Goal: Task Accomplishment & Management: Manage account settings

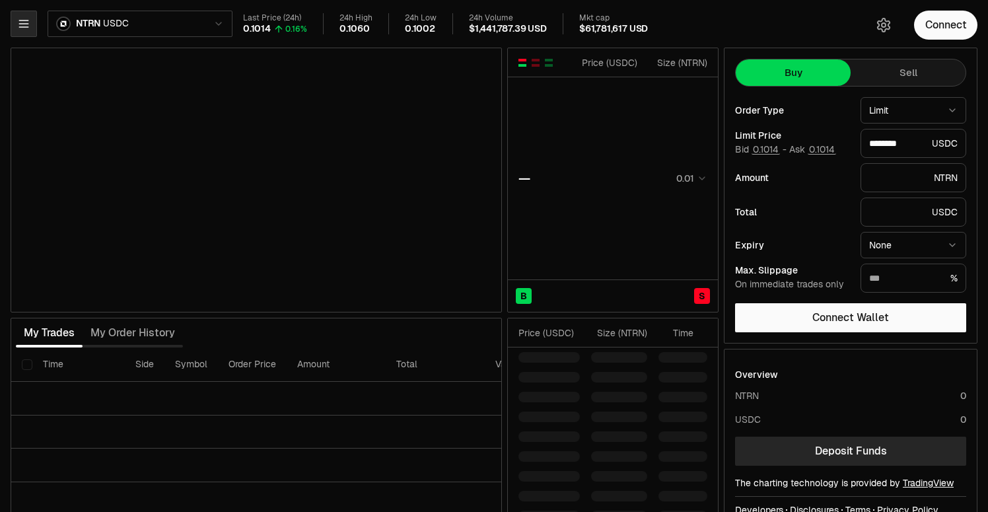
type input "********"
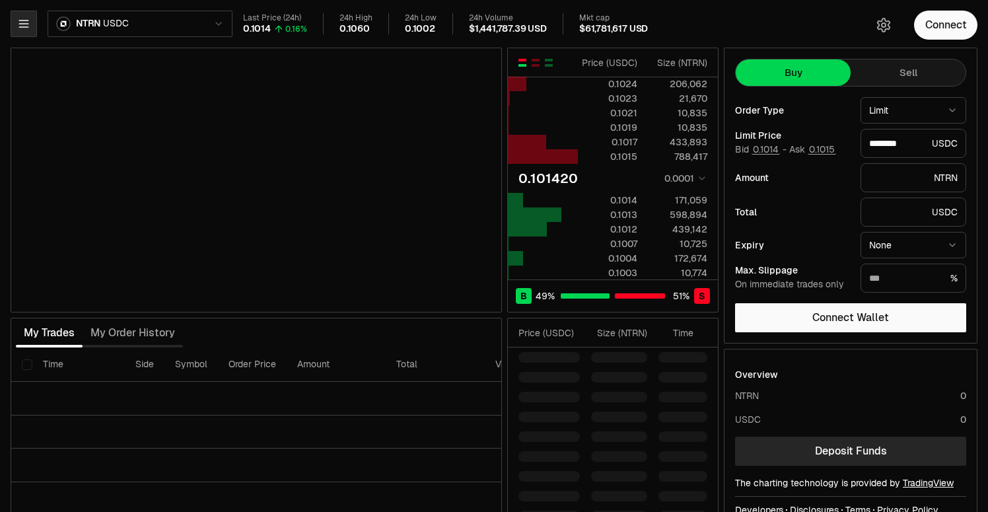
click at [19, 26] on icon "button" at bounding box center [23, 23] width 13 height 13
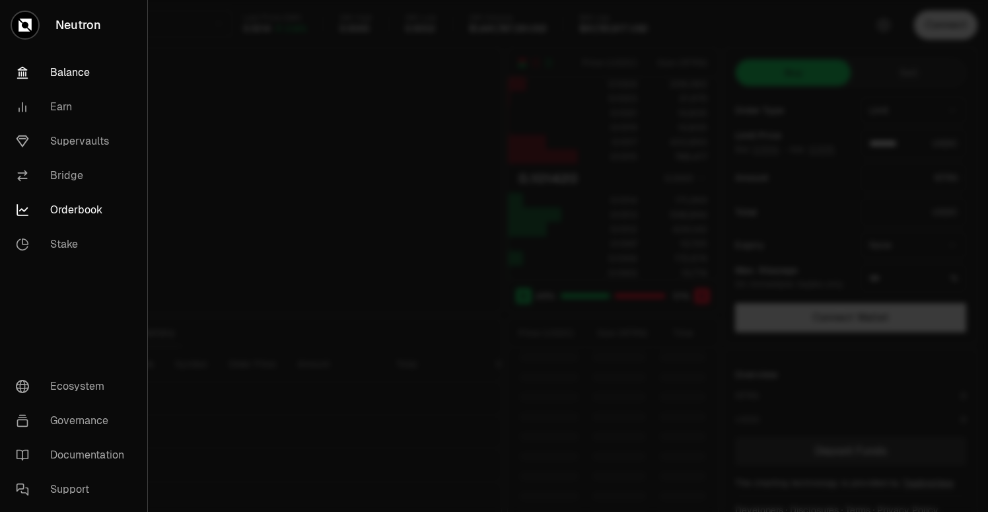
click at [65, 77] on link "Balance" at bounding box center [73, 72] width 137 height 34
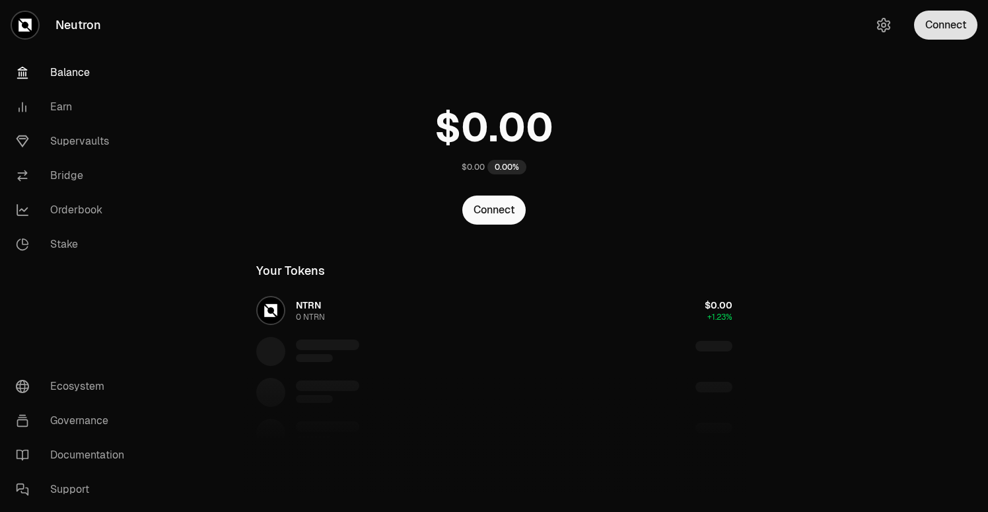
click at [929, 32] on button "Connect" at bounding box center [945, 25] width 63 height 29
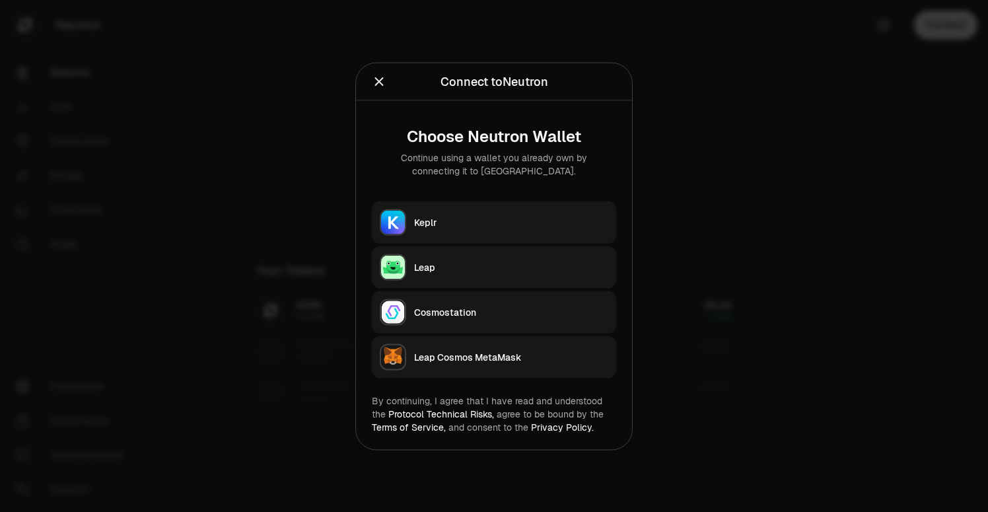
click at [482, 225] on div "Keplr" at bounding box center [511, 221] width 194 height 13
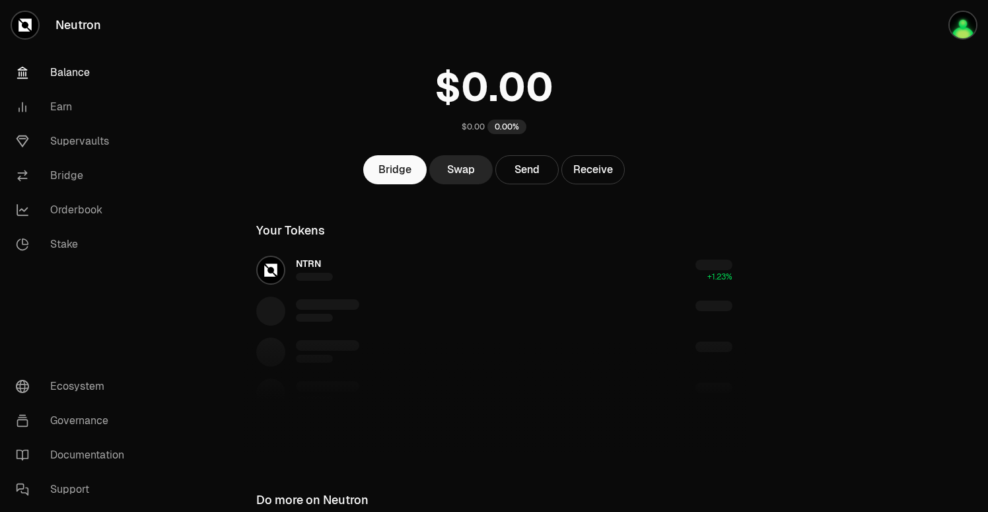
scroll to position [43, 0]
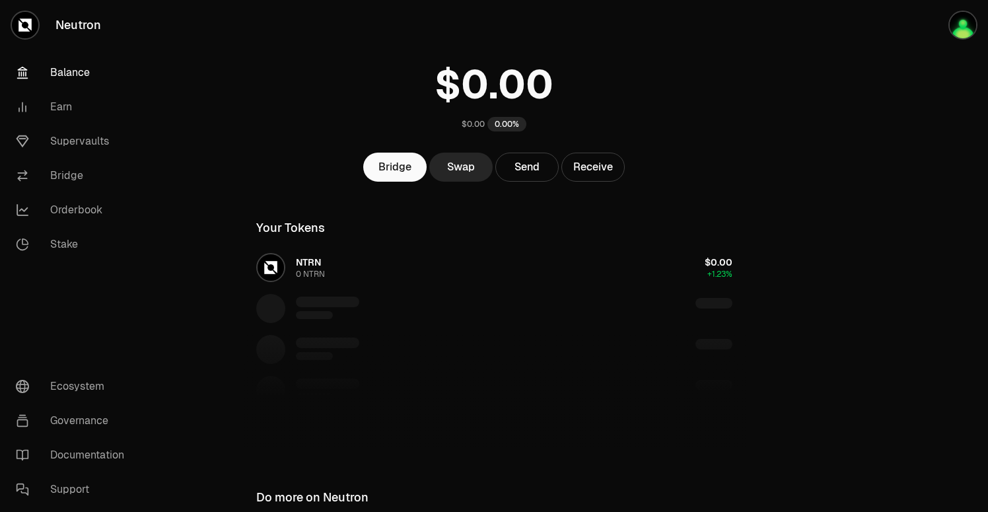
click at [91, 77] on link "Balance" at bounding box center [73, 72] width 137 height 34
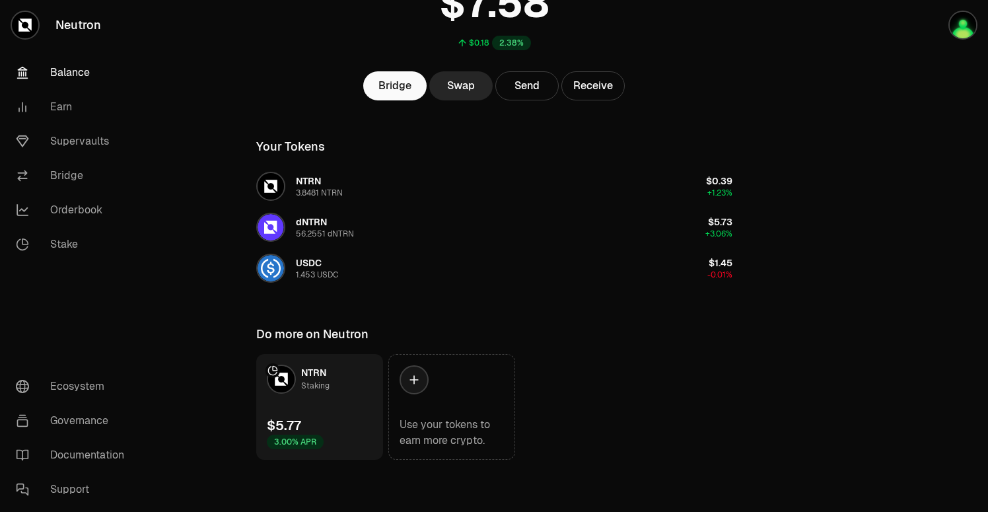
scroll to position [125, 0]
click at [59, 247] on link "Stake" at bounding box center [73, 244] width 137 height 34
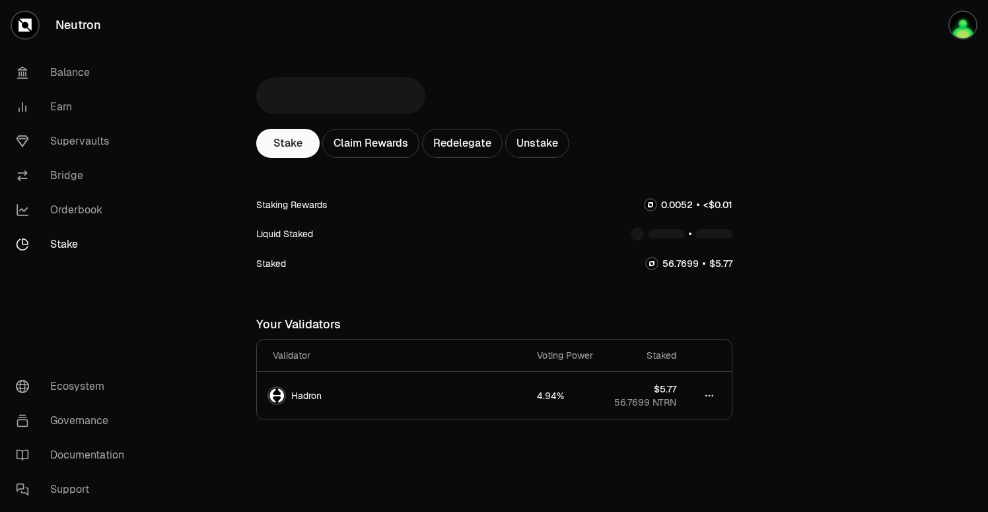
scroll to position [46, 0]
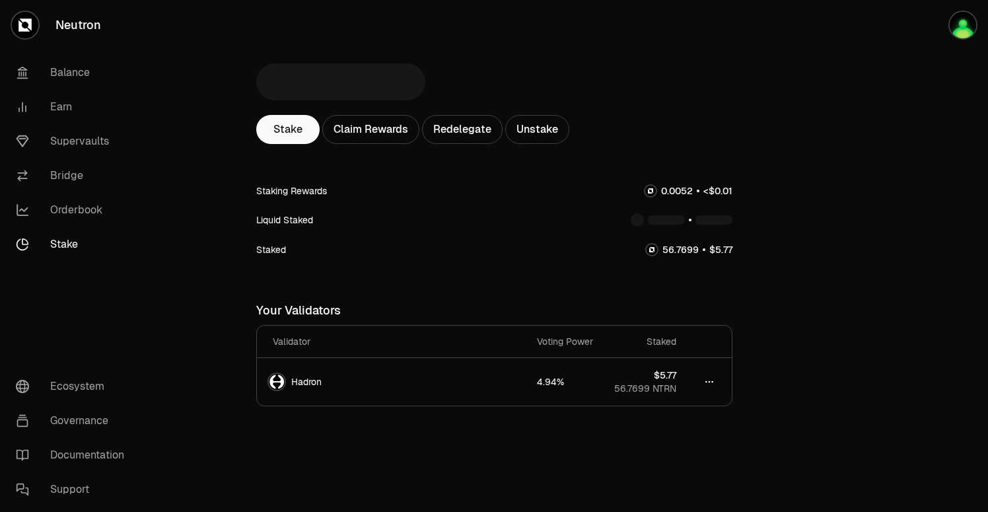
click at [832, 274] on main "Stake Claim Rewards Redelegate Unstake Staking Rewards Liquid Staked Staked You…" at bounding box center [568, 233] width 840 height 558
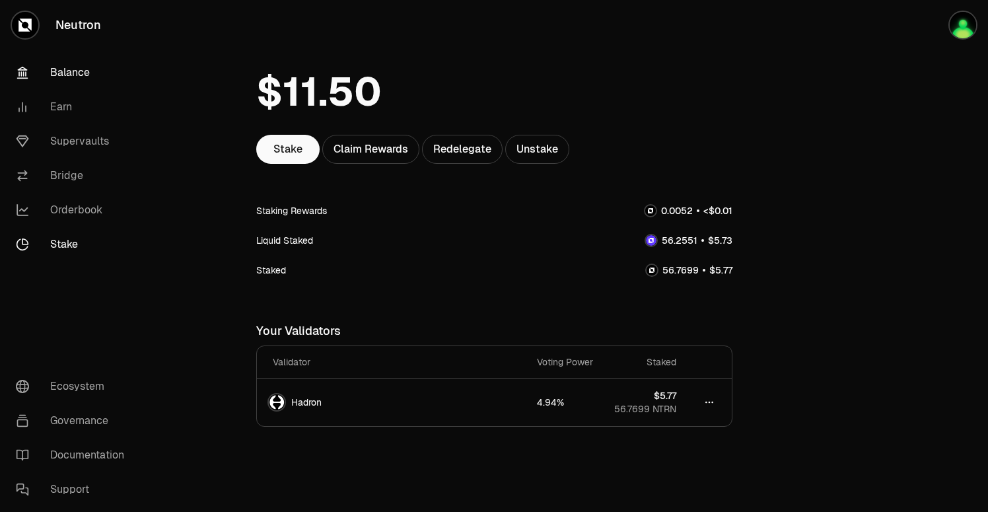
click at [83, 75] on link "Balance" at bounding box center [73, 72] width 137 height 34
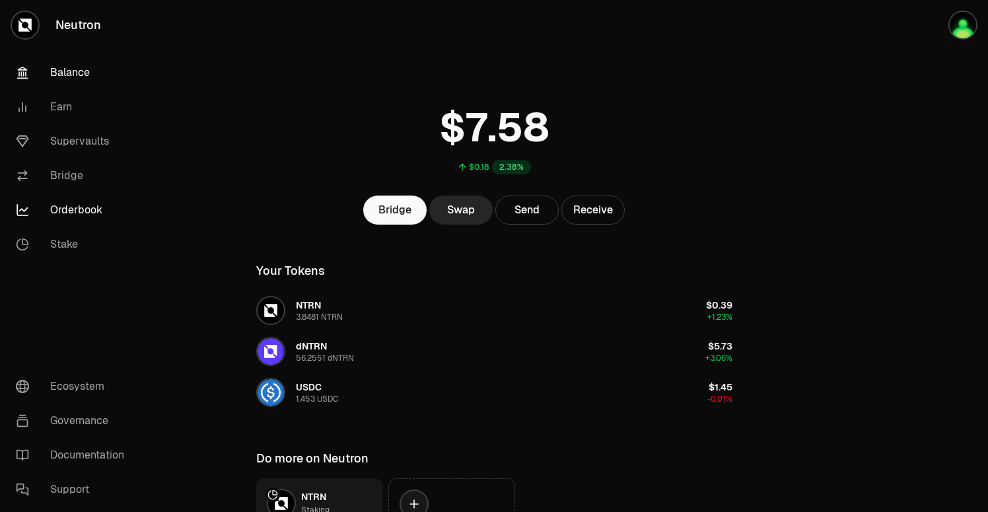
click at [95, 213] on link "Orderbook" at bounding box center [73, 210] width 137 height 34
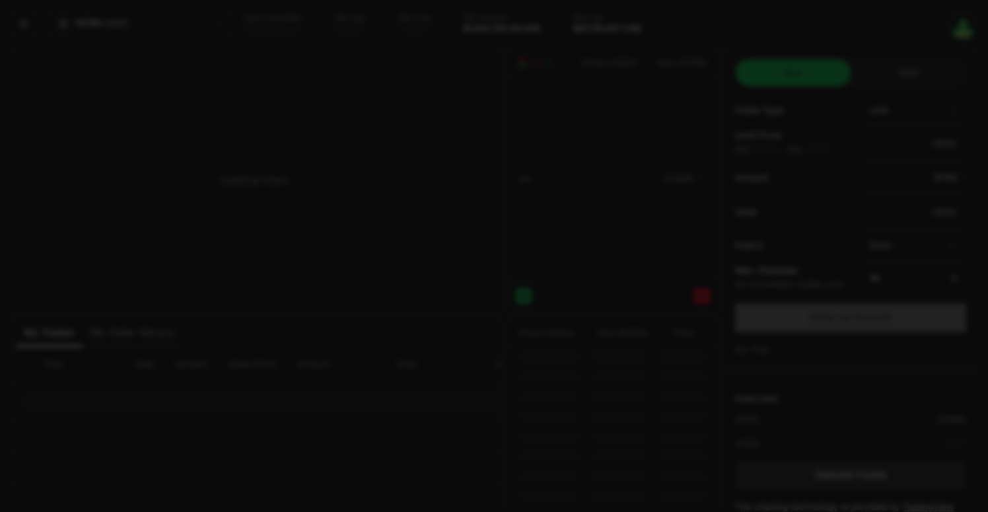
type input "********"
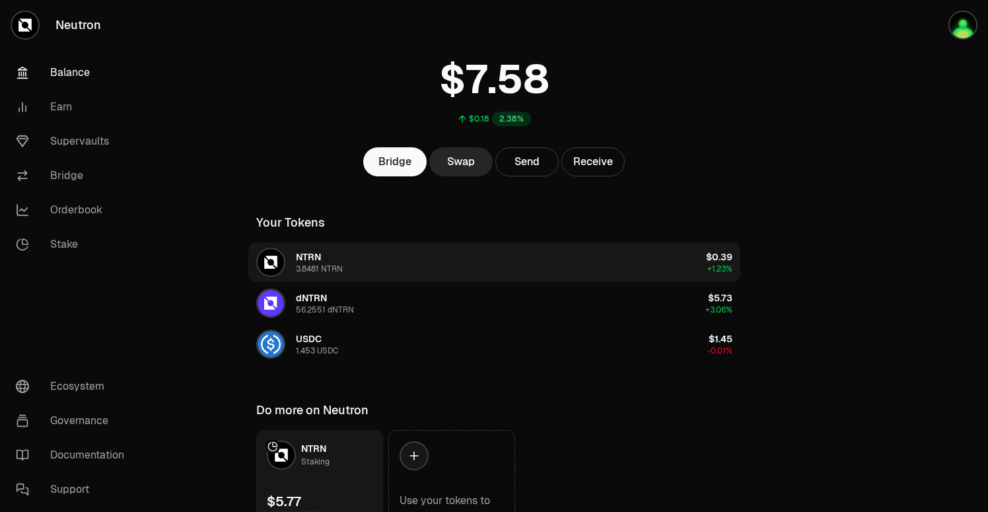
scroll to position [50, 0]
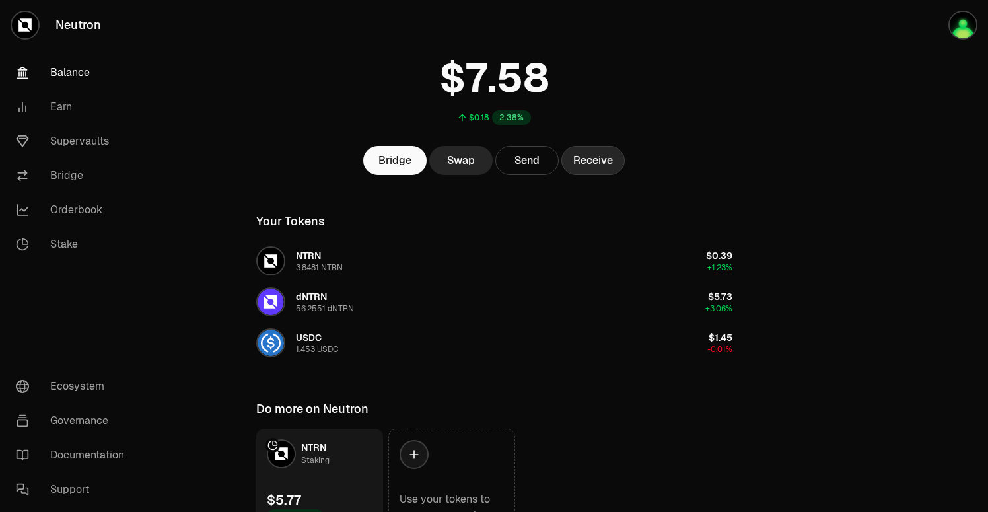
click at [603, 152] on button "Receive" at bounding box center [593, 160] width 63 height 29
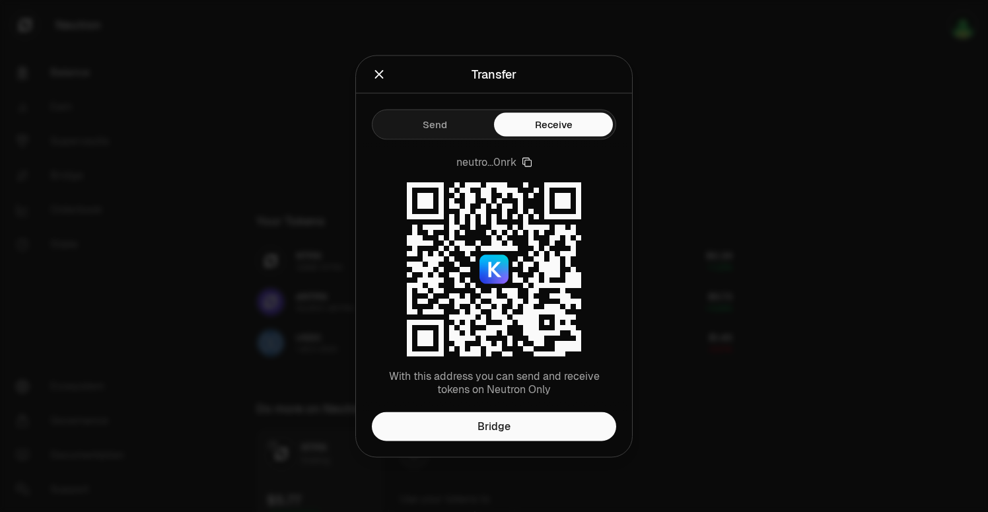
click at [372, 75] on icon "Close" at bounding box center [379, 74] width 15 height 15
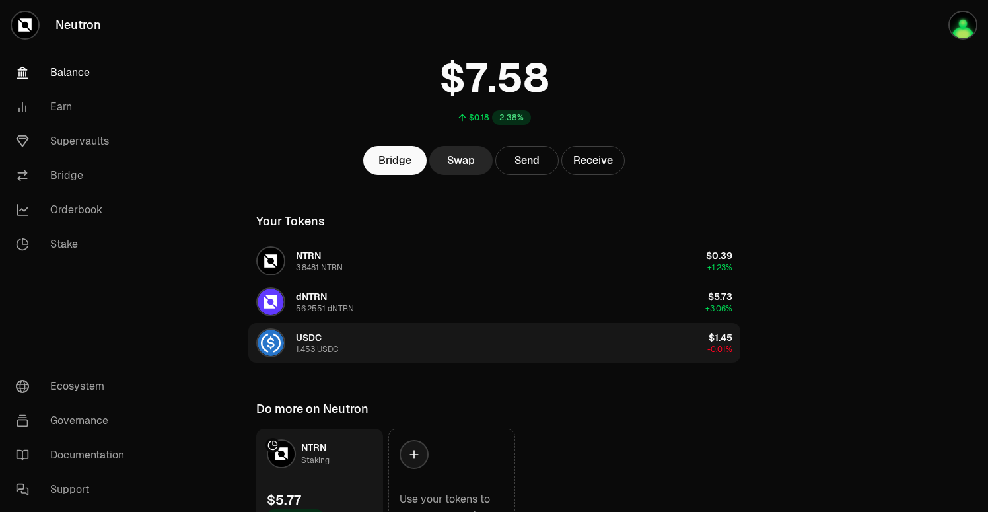
scroll to position [76, 0]
